Goal: Task Accomplishment & Management: Manage account settings

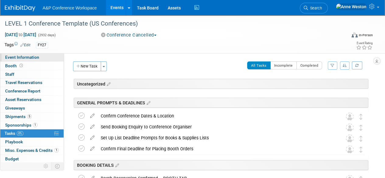
click at [32, 58] on span "Event Information" at bounding box center [22, 57] width 34 height 5
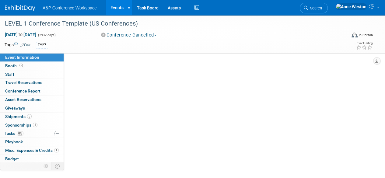
select select "Level 1"
select select "In-Person Booth"
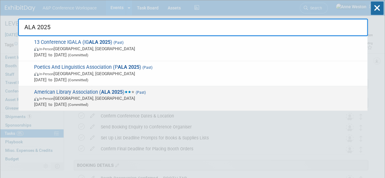
type input "ALA 2025"
click at [102, 91] on strong "ALA 2025" at bounding box center [112, 92] width 22 height 6
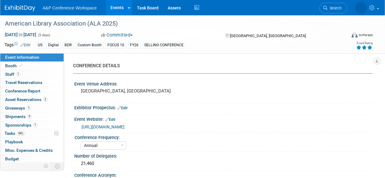
select select "Annual"
select select "Level 1"
select select "In-Person Booth"
select select "Libraries"
select select "Bloomsbury Digital Resources"
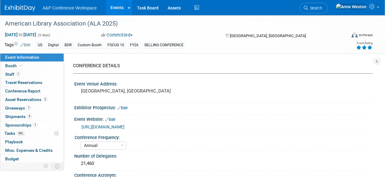
select select "[PERSON_NAME]"
select select "BDR Product Awareness and Trial Generation​"
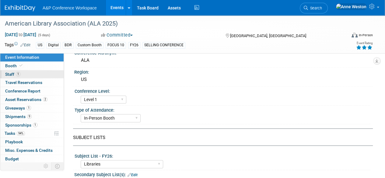
scroll to position [122, 0]
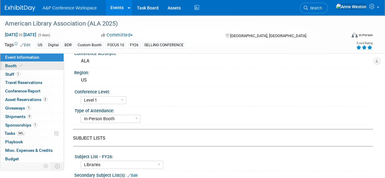
click at [29, 66] on link "Booth" at bounding box center [31, 66] width 63 height 8
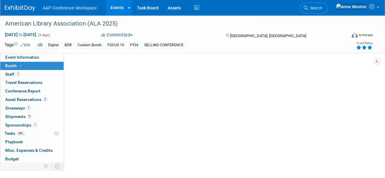
scroll to position [0, 0]
select select "DIGI"
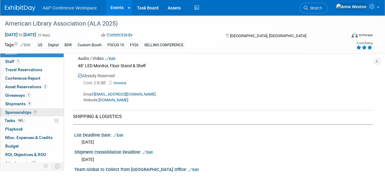
scroll to position [25, 0]
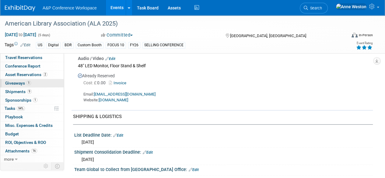
click at [30, 82] on span "1" at bounding box center [28, 83] width 5 height 5
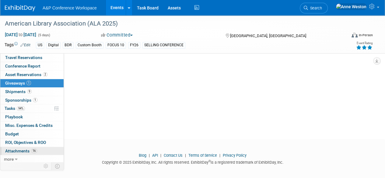
scroll to position [75, 0]
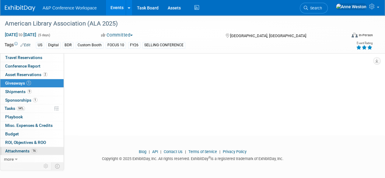
click at [28, 149] on span "Attachments 16" at bounding box center [21, 151] width 32 height 5
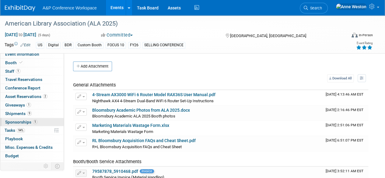
scroll to position [0, 0]
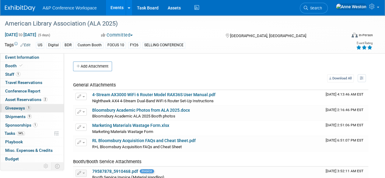
click at [26, 107] on span "Giveaways 1" at bounding box center [18, 108] width 26 height 5
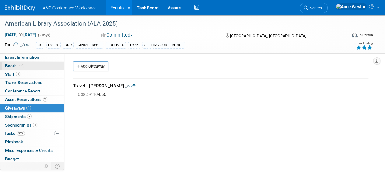
click at [27, 63] on link "Booth" at bounding box center [31, 66] width 63 height 8
select select "DIGI"
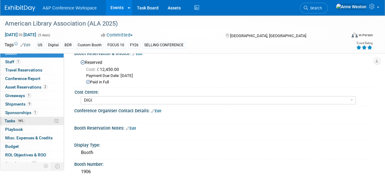
scroll to position [25, 0]
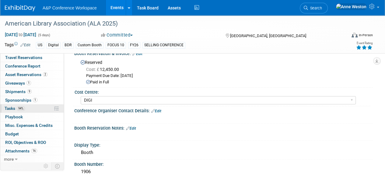
click at [31, 107] on link "94% Tasks 94%" at bounding box center [31, 108] width 63 height 8
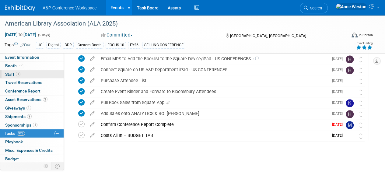
scroll to position [197, 0]
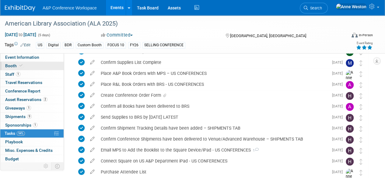
click at [21, 63] on link "Booth" at bounding box center [31, 66] width 63 height 8
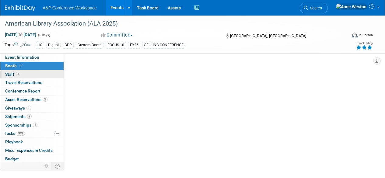
select select "DIGI"
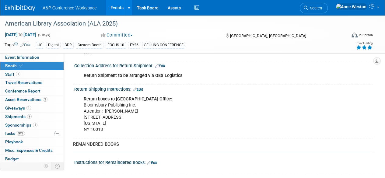
scroll to position [994, 0]
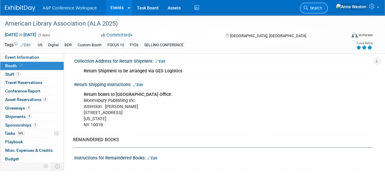
click at [322, 7] on span "Search" at bounding box center [315, 8] width 14 height 5
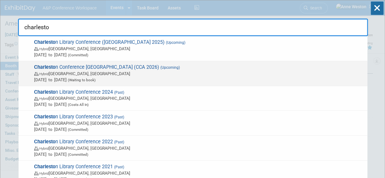
type input "charlesto"
click at [91, 71] on span "Hybrid Krung Thep Maha Nakhon, Thailand" at bounding box center [199, 74] width 330 height 6
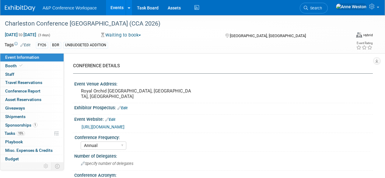
select select "Annual"
select select "Level 1"
select select "In-Person Booth"
select select "Libraries"
select select "Bloomsbury Digital Resources"
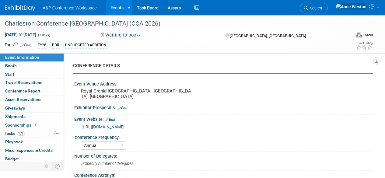
select select "[PERSON_NAME]"
select select "Brand/Subject Presence​"
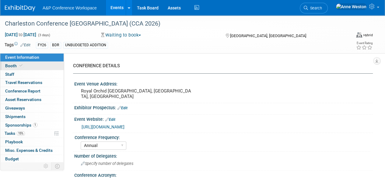
click at [23, 65] on span at bounding box center [20, 65] width 5 height 5
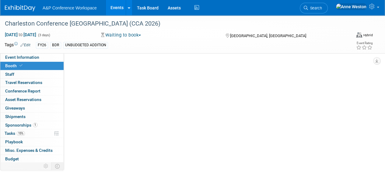
select select "DIGI"
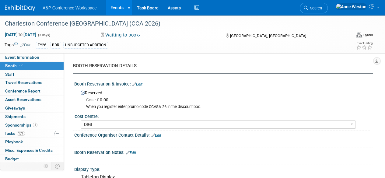
drag, startPoint x: 167, startPoint y: 107, endPoint x: 150, endPoint y: 108, distance: 17.1
click at [150, 108] on div "When you register enter promo code CCVSA-26 in the discount box." at bounding box center [227, 106] width 282 height 5
copy div "CCVSA-26"
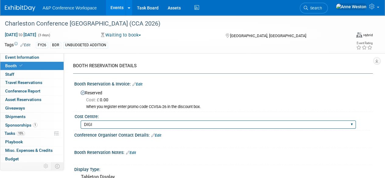
click at [186, 126] on select "BGBG BLRG BPDL BUAV BUIB BUMD COBA COMD CUAP FBAP HART IBIB RGP DIGI BUHA ABC-C…" at bounding box center [218, 125] width 275 height 8
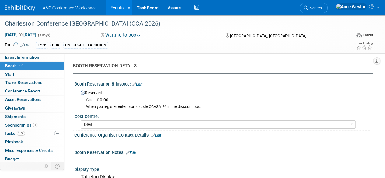
click at [198, 145] on div at bounding box center [196, 142] width 234 height 6
click at [124, 34] on button "Waiting to book" at bounding box center [121, 35] width 44 height 6
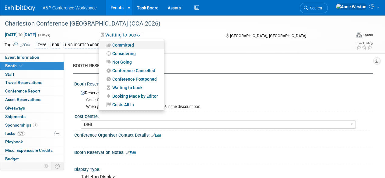
click at [132, 44] on link "Committed" at bounding box center [131, 45] width 65 height 9
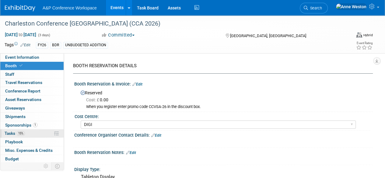
click at [21, 132] on span "15%" at bounding box center [21, 133] width 8 height 5
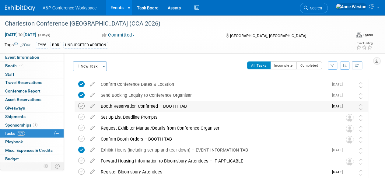
click at [83, 104] on icon at bounding box center [81, 106] width 6 height 6
